Goal: Information Seeking & Learning: Learn about a topic

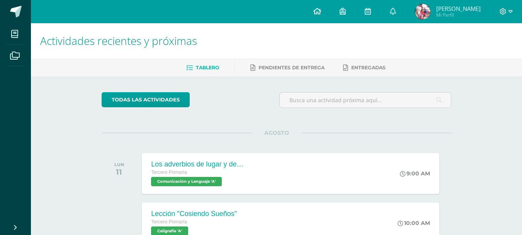
click at [319, 14] on icon at bounding box center [318, 11] width 8 height 7
click at [16, 52] on icon at bounding box center [15, 56] width 10 height 8
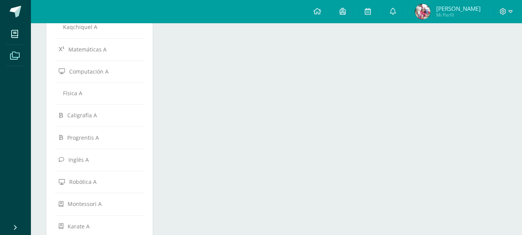
scroll to position [271, 0]
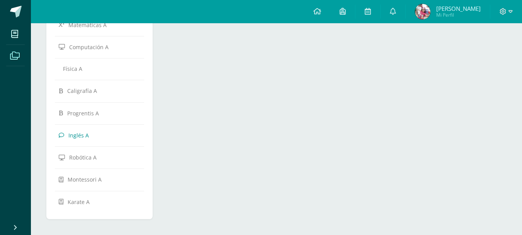
click at [88, 138] on link "Inglés A" at bounding box center [100, 135] width 82 height 14
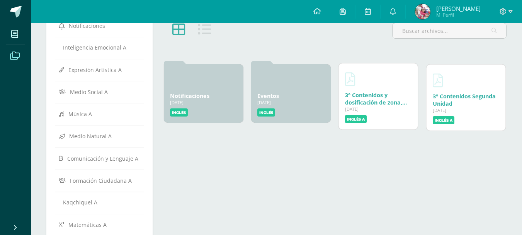
scroll to position [77, 0]
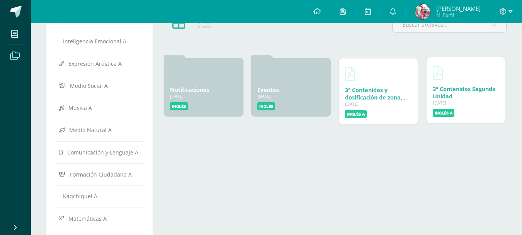
click at [447, 92] on link "3° Contenidos Segunda Unidad" at bounding box center [464, 92] width 63 height 15
click at [365, 85] on div "3° Contenidos y dosificación de zona, Tercera Unidad [DATE] [DATE] Creado por: …" at bounding box center [378, 90] width 79 height 66
click at [363, 91] on link "3° Contenidos y dosificación de zona, Tercera Unidad" at bounding box center [376, 96] width 62 height 22
click at [396, 11] on icon at bounding box center [393, 11] width 6 height 7
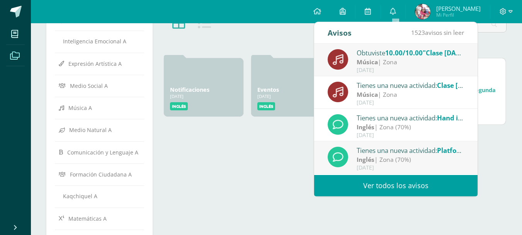
click at [423, 180] on link "Ver todos los avisos" at bounding box center [396, 185] width 164 height 21
click at [422, 187] on link "Ver todos los avisos" at bounding box center [396, 185] width 164 height 21
click at [421, 186] on link "Ver todos los avisos" at bounding box center [396, 185] width 164 height 21
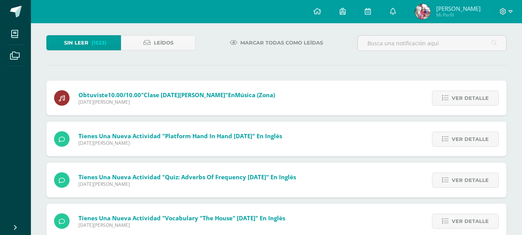
scroll to position [77, 0]
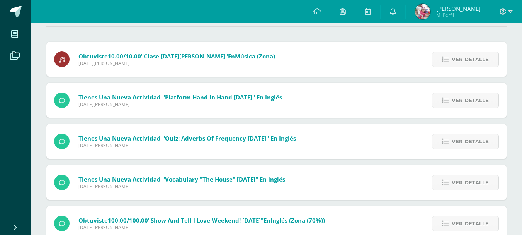
click at [228, 179] on span "Tienes una nueva actividad "Vocabulary "The House" 12/08/25" En Inglés" at bounding box center [181, 179] width 207 height 8
click at [455, 183] on span "Ver detalle" at bounding box center [470, 182] width 37 height 14
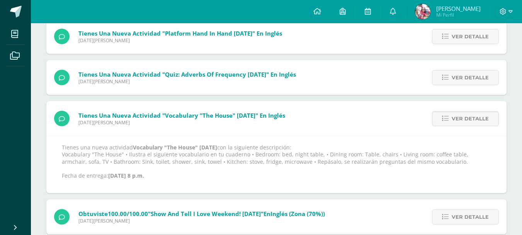
scroll to position [155, 0]
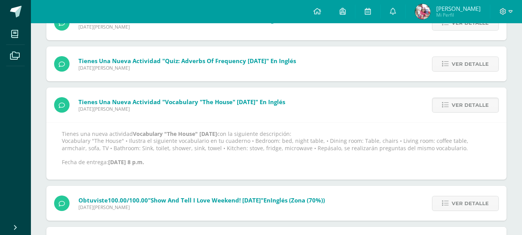
click at [295, 137] on p "Tienes una nueva actividad Vocabulary "The House" 12/08/25 con la siguiente des…" at bounding box center [277, 147] width 430 height 35
click at [309, 125] on div "Tienes una nueva actividad Vocabulary "The House" 12/08/25 con la siguiente des…" at bounding box center [276, 150] width 461 height 57
drag, startPoint x: 287, startPoint y: 139, endPoint x: 316, endPoint y: 141, distance: 28.7
click at [316, 141] on p "Tienes una nueva actividad Vocabulary "The House" 12/08/25 con la siguiente des…" at bounding box center [277, 147] width 430 height 35
click at [328, 97] on div "Tienes una nueva actividad "Vocabulary "The House" 12/08/25" En Inglés Jueves 0…" at bounding box center [276, 133] width 461 height 92
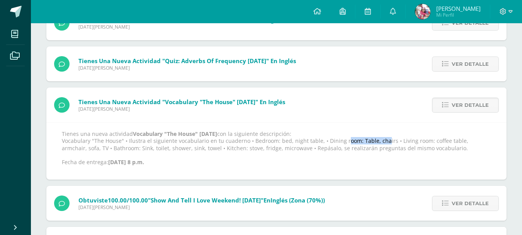
drag, startPoint x: 320, startPoint y: 143, endPoint x: 359, endPoint y: 142, distance: 39.1
click at [359, 142] on p "Tienes una nueva actividad Vocabulary "The House" 12/08/25 con la siguiente des…" at bounding box center [277, 147] width 430 height 35
click at [407, 109] on div "Tienes una nueva actividad "Vocabulary "The House" 12/08/25" En Inglés Jueves 0…" at bounding box center [276, 133] width 461 height 92
drag, startPoint x: 357, startPoint y: 138, endPoint x: 392, endPoint y: 138, distance: 35.2
click at [392, 138] on p "Tienes una nueva actividad Vocabulary "The House" 12/08/25 con la siguiente des…" at bounding box center [277, 147] width 430 height 35
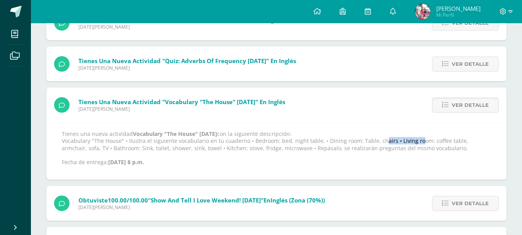
click at [404, 117] on div "Tienes una nueva actividad "Vocabulary "The House" 12/08/25" En Inglés Jueves 0…" at bounding box center [276, 133] width 461 height 92
drag, startPoint x: 392, startPoint y: 140, endPoint x: 428, endPoint y: 148, distance: 37.5
click at [428, 148] on p "Tienes una nueva actividad Vocabulary "The House" 12/08/25 con la siguiente des…" at bounding box center [277, 147] width 430 height 35
click at [416, 114] on div "Tienes una nueva actividad "Vocabulary "The House" 12/08/25" En Inglés Jueves 0…" at bounding box center [276, 133] width 461 height 92
drag, startPoint x: 392, startPoint y: 139, endPoint x: 425, endPoint y: 141, distance: 33.3
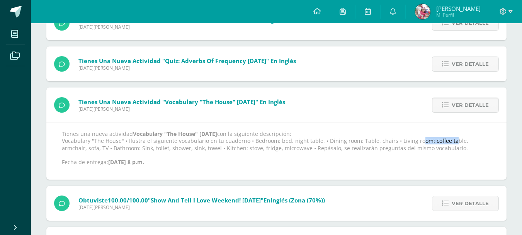
click at [425, 141] on p "Tienes una nueva actividad Vocabulary "The House" 12/08/25 con la siguiente des…" at bounding box center [277, 147] width 430 height 35
click at [429, 122] on div "Tienes una nueva actividad Vocabulary "The House" 12/08/25 con la siguiente des…" at bounding box center [276, 150] width 461 height 57
drag, startPoint x: 427, startPoint y: 138, endPoint x: 447, endPoint y: 140, distance: 20.2
click at [448, 140] on p "Tienes una nueva actividad Vocabulary "The House" 12/08/25 con la siguiente des…" at bounding box center [277, 147] width 430 height 35
drag, startPoint x: 425, startPoint y: 120, endPoint x: 425, endPoint y: 127, distance: 7.0
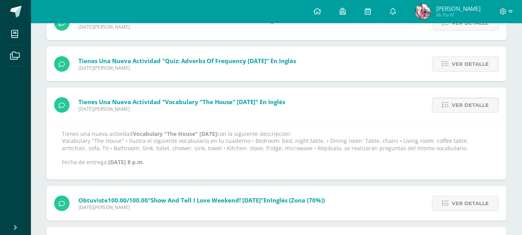
click at [425, 122] on div "Ver detalle" at bounding box center [464, 104] width 86 height 35
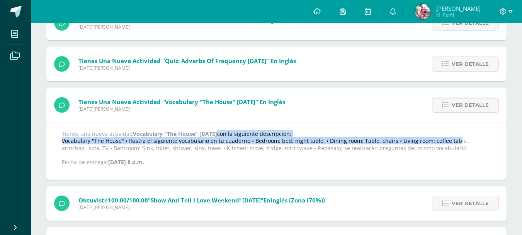
drag, startPoint x: 422, startPoint y: 137, endPoint x: 426, endPoint y: 140, distance: 4.9
click at [426, 140] on p "Tienes una nueva actividad Vocabulary "The House" 12/08/25 con la siguiente des…" at bounding box center [277, 147] width 430 height 35
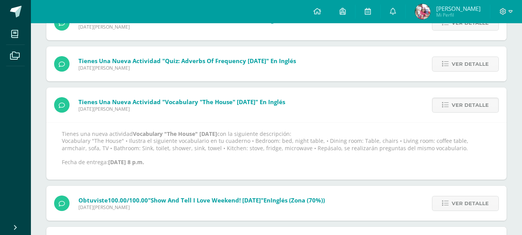
click at [432, 120] on div "Ver detalle" at bounding box center [464, 104] width 86 height 35
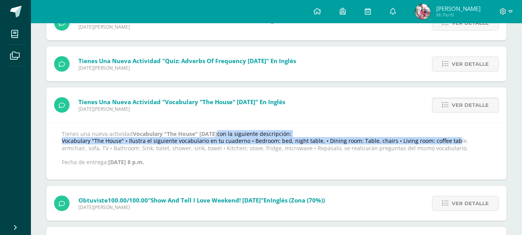
drag, startPoint x: 423, startPoint y: 137, endPoint x: 427, endPoint y: 142, distance: 6.0
click at [427, 142] on p "Tienes una nueva actividad Vocabulary "The House" 12/08/25 con la siguiente des…" at bounding box center [277, 147] width 430 height 35
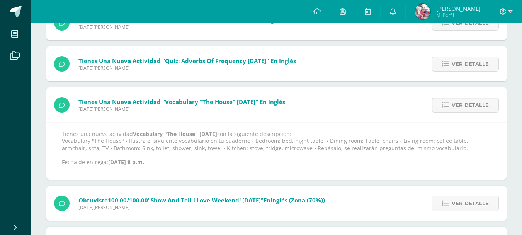
drag, startPoint x: 431, startPoint y: 120, endPoint x: 433, endPoint y: 130, distance: 9.6
click at [432, 124] on div "Tienes una nueva actividad "Vocabulary "The House" 12/08/25" En Inglés Jueves 0…" at bounding box center [276, 133] width 461 height 92
drag, startPoint x: 324, startPoint y: 92, endPoint x: 322, endPoint y: 100, distance: 8.4
click at [322, 98] on div "Tienes una nueva actividad "Vocabulary "The House" 12/08/25" En Inglés Jueves 0…" at bounding box center [276, 133] width 461 height 92
drag, startPoint x: 425, startPoint y: 139, endPoint x: 456, endPoint y: 137, distance: 31.4
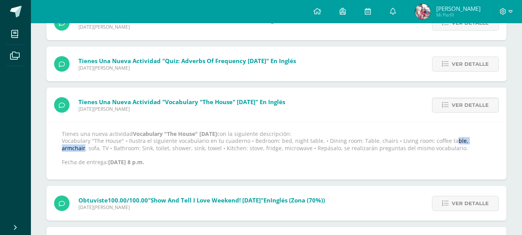
click at [456, 137] on p "Tienes una nueva actividad Vocabulary "The House" 12/08/25 con la siguiente des…" at bounding box center [277, 147] width 430 height 35
click at [377, 99] on div "Tienes una nueva actividad "Vocabulary "The House" 12/08/25" En Inglés Jueves 0…" at bounding box center [276, 133] width 461 height 92
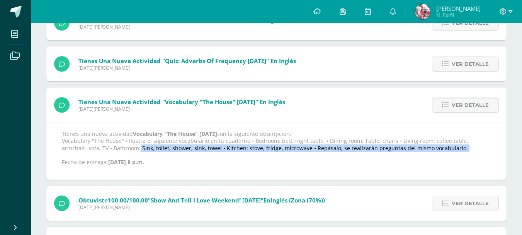
drag, startPoint x: 86, startPoint y: 147, endPoint x: 118, endPoint y: 152, distance: 31.8
click at [118, 152] on p "Tienes una nueva actividad Vocabulary "The House" 12/08/25 con la siguiente des…" at bounding box center [277, 147] width 430 height 35
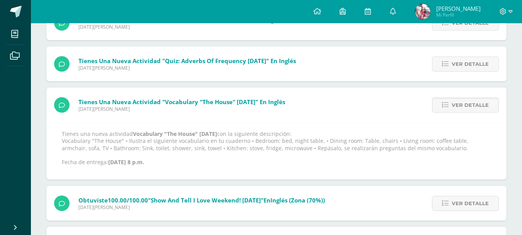
click at [176, 165] on p "Tienes una nueva actividad Vocabulary "The House" 12/08/25 con la siguiente des…" at bounding box center [277, 147] width 430 height 35
drag, startPoint x: 86, startPoint y: 148, endPoint x: 111, endPoint y: 148, distance: 25.1
click at [111, 148] on p "Tienes una nueva actividad Vocabulary "The House" 12/08/25 con la siguiente des…" at bounding box center [277, 147] width 430 height 35
click at [117, 148] on p "Tienes una nueva actividad Vocabulary "The House" 12/08/25 con la siguiente des…" at bounding box center [277, 147] width 430 height 35
click at [144, 160] on strong "Ago. 7, 2025, 8 p.m." at bounding box center [126, 161] width 36 height 7
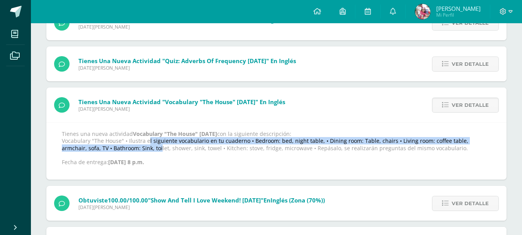
drag, startPoint x: 114, startPoint y: 147, endPoint x: 128, endPoint y: 144, distance: 13.8
click at [128, 144] on p "Tienes una nueva actividad Vocabulary "The House" 12/08/25 con la siguiente des…" at bounding box center [277, 147] width 430 height 35
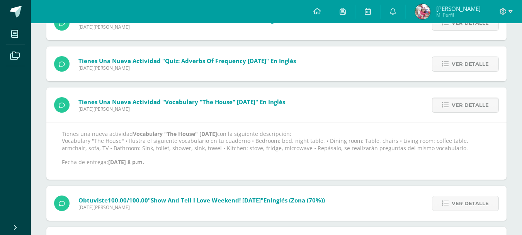
click at [216, 167] on div "Tienes una nueva actividad Vocabulary "The House" 12/08/25 con la siguiente des…" at bounding box center [276, 150] width 461 height 57
drag, startPoint x: 114, startPoint y: 148, endPoint x: 125, endPoint y: 147, distance: 11.2
click at [125, 147] on p "Tienes una nueva actividad Vocabulary "The House" 12/08/25 con la siguiente des…" at bounding box center [277, 147] width 430 height 35
click at [200, 173] on div "Tienes una nueva actividad Vocabulary "The House" 12/08/25 con la siguiente des…" at bounding box center [276, 150] width 461 height 57
drag, startPoint x: 127, startPoint y: 147, endPoint x: 142, endPoint y: 150, distance: 15.0
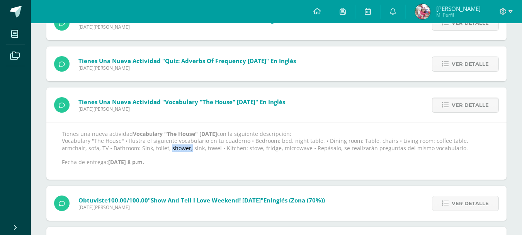
click at [142, 150] on p "Tienes una nueva actividad Vocabulary "The House" 12/08/25 con la siguiente des…" at bounding box center [277, 147] width 430 height 35
drag, startPoint x: 178, startPoint y: 148, endPoint x: 193, endPoint y: 150, distance: 15.2
click at [193, 150] on p "Tienes una nueva actividad Vocabulary "The House" 12/08/25 con la siguiente des…" at bounding box center [277, 147] width 430 height 35
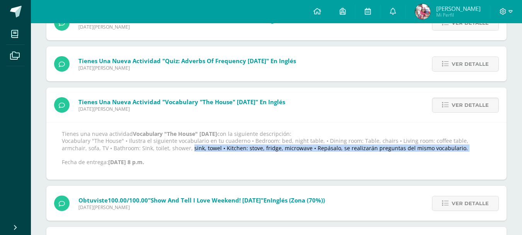
drag, startPoint x: 143, startPoint y: 148, endPoint x: 159, endPoint y: 152, distance: 17.0
click at [159, 152] on p "Tienes una nueva actividad Vocabulary "The House" 12/08/25 con la siguiente des…" at bounding box center [277, 147] width 430 height 35
click at [162, 157] on p "Tienes una nueva actividad Vocabulary "The House" 12/08/25 con la siguiente des…" at bounding box center [277, 147] width 430 height 35
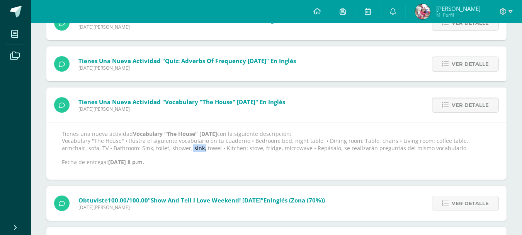
drag, startPoint x: 141, startPoint y: 147, endPoint x: 155, endPoint y: 152, distance: 14.7
click at [156, 151] on p "Tienes una nueva actividad Vocabulary "The House" 12/08/25 con la siguiente des…" at bounding box center [277, 147] width 430 height 35
click at [173, 164] on p "Tienes una nueva actividad Vocabulary "The House" 12/08/25 con la siguiente des…" at bounding box center [277, 147] width 430 height 35
drag, startPoint x: 141, startPoint y: 147, endPoint x: 163, endPoint y: 151, distance: 22.5
click at [163, 151] on p "Tienes una nueva actividad Vocabulary "The House" 12/08/25 con la siguiente des…" at bounding box center [277, 147] width 430 height 35
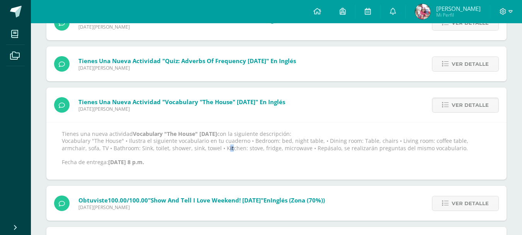
drag, startPoint x: 179, startPoint y: 148, endPoint x: 188, endPoint y: 148, distance: 9.3
click at [188, 148] on p "Tienes una nueva actividad Vocabulary "The House" 12/08/25 con la siguiente des…" at bounding box center [277, 147] width 430 height 35
click at [179, 164] on p "Tienes una nueva actividad Vocabulary "The House" 12/08/25 con la siguiente des…" at bounding box center [277, 147] width 430 height 35
drag, startPoint x: 176, startPoint y: 145, endPoint x: 194, endPoint y: 147, distance: 17.9
click at [194, 147] on p "Tienes una nueva actividad Vocabulary "The House" 12/08/25 con la siguiente des…" at bounding box center [277, 147] width 430 height 35
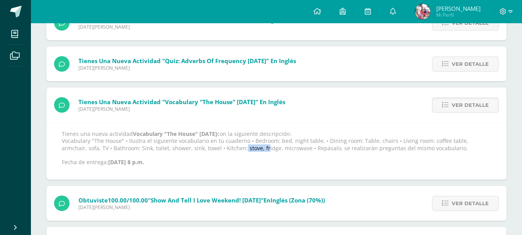
drag, startPoint x: 196, startPoint y: 147, endPoint x: 218, endPoint y: 157, distance: 24.3
click at [220, 150] on p "Tienes una nueva actividad Vocabulary "The House" 12/08/25 con la siguiente des…" at bounding box center [277, 147] width 430 height 35
drag, startPoint x: 211, startPoint y: 158, endPoint x: 215, endPoint y: 163, distance: 6.6
click at [215, 163] on p "Tienes una nueva actividad Vocabulary "The House" 12/08/25 con la siguiente des…" at bounding box center [277, 147] width 430 height 35
click at [240, 148] on p "Tienes una nueva actividad Vocabulary "The House" 12/08/25 con la siguiente des…" at bounding box center [277, 147] width 430 height 35
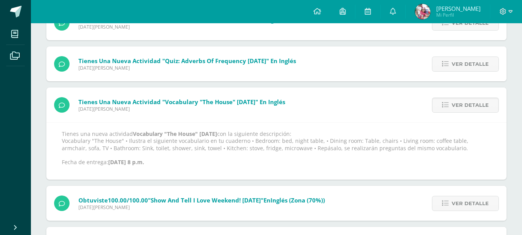
click at [236, 158] on p "Tienes una nueva actividad Vocabulary "The House" 12/08/25 con la siguiente des…" at bounding box center [277, 147] width 430 height 35
drag, startPoint x: 234, startPoint y: 148, endPoint x: 250, endPoint y: 148, distance: 16.6
click at [250, 148] on p "Tienes una nueva actividad Vocabulary "The House" 12/08/25 con la siguiente des…" at bounding box center [277, 147] width 430 height 35
click at [253, 148] on p "Tienes una nueva actividad Vocabulary "The House" 12/08/25 con la siguiente des…" at bounding box center [277, 147] width 430 height 35
drag, startPoint x: 254, startPoint y: 148, endPoint x: 280, endPoint y: 147, distance: 26.7
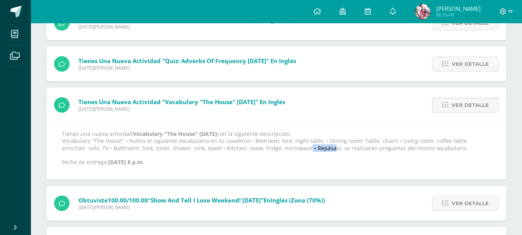
click at [280, 147] on p "Tienes una nueva actividad Vocabulary "The House" 12/08/25 con la siguiente des…" at bounding box center [277, 147] width 430 height 35
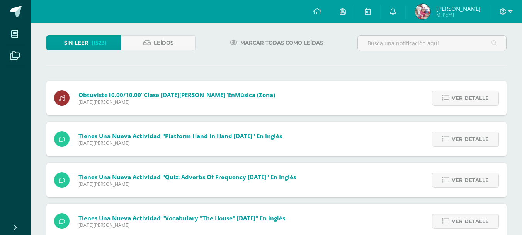
scroll to position [0, 0]
